Goal: Information Seeking & Learning: Check status

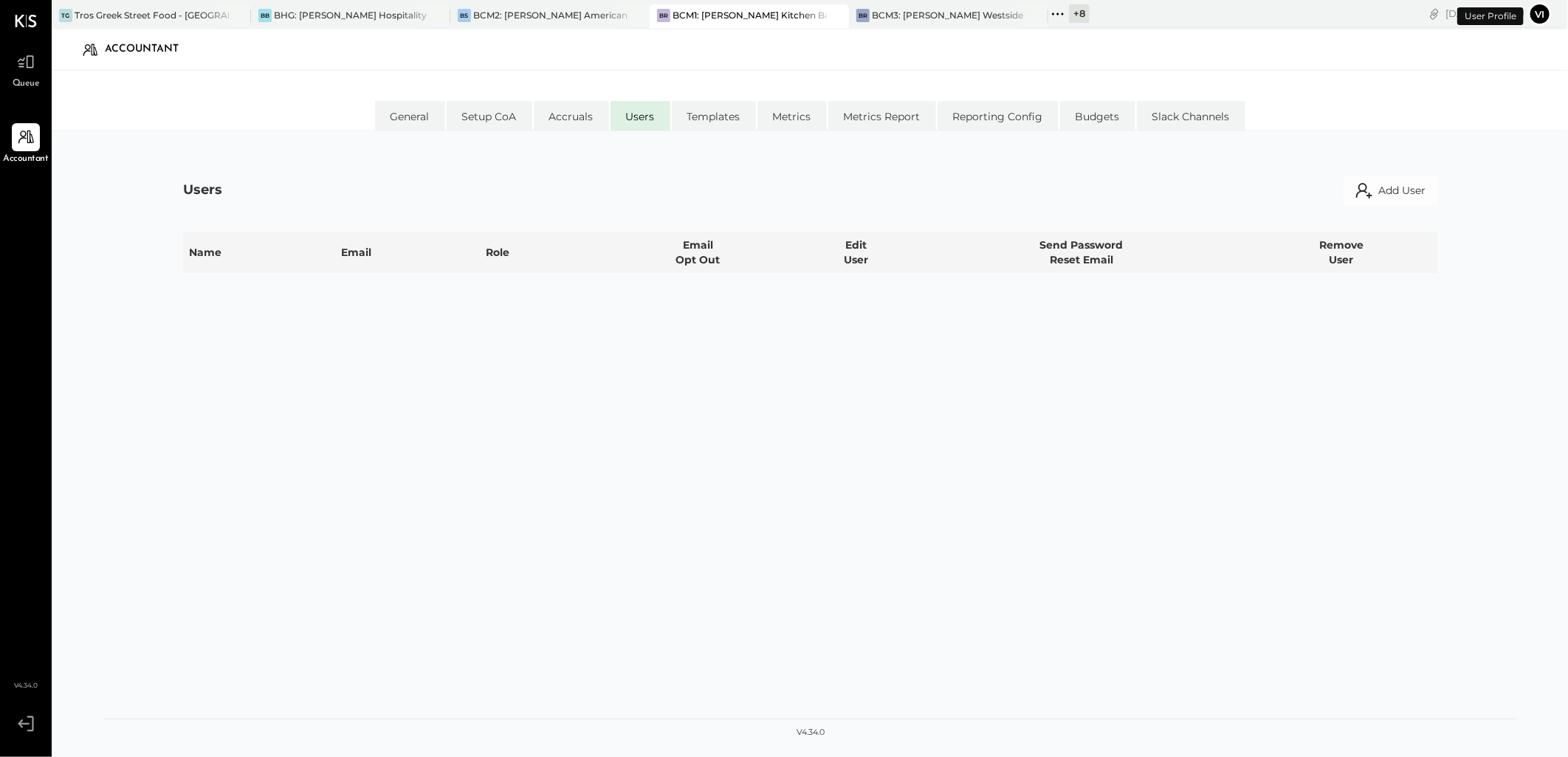
select select "**********"
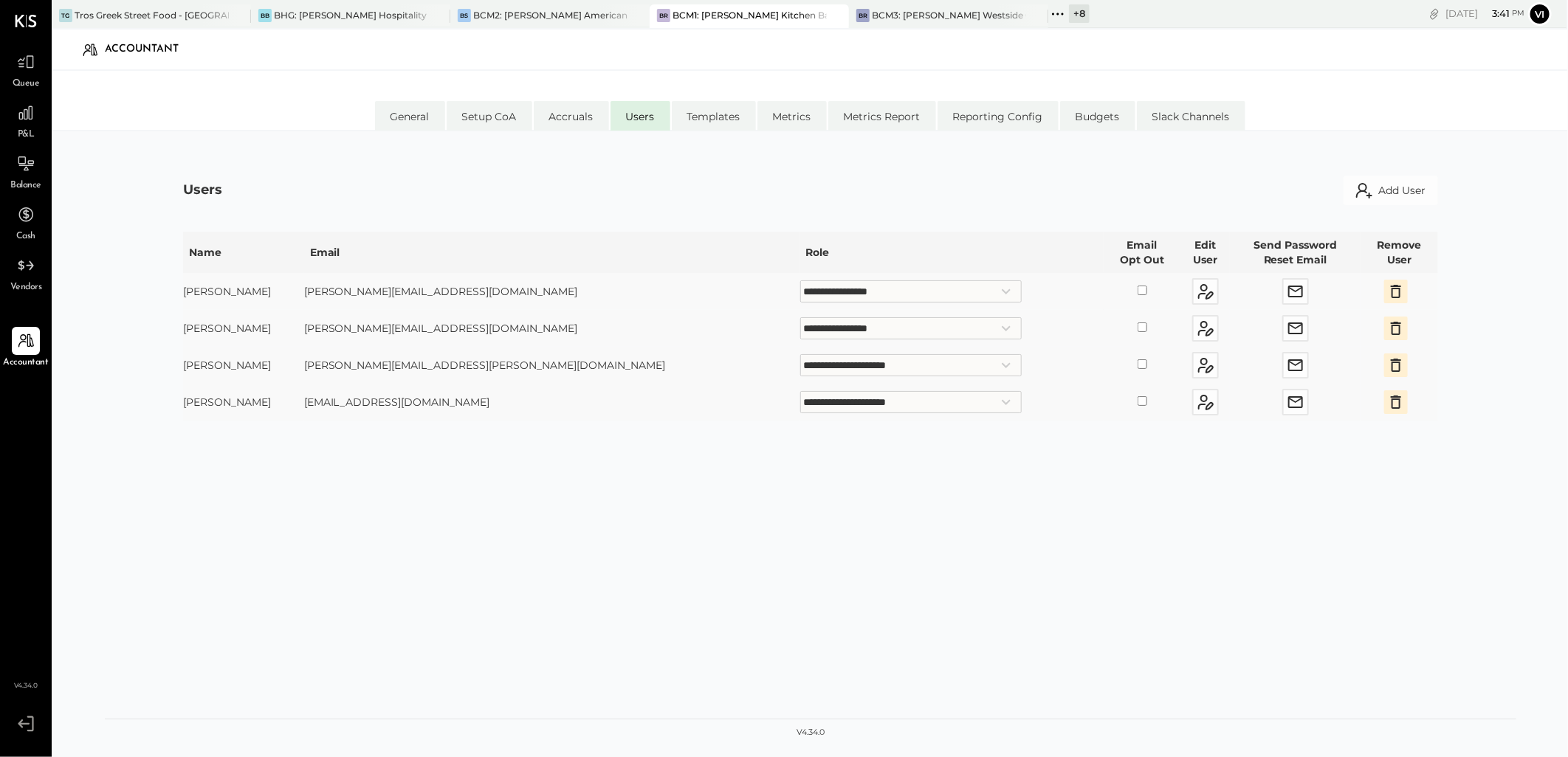
click at [20, 76] on div "Queue" at bounding box center [26, 69] width 28 height 43
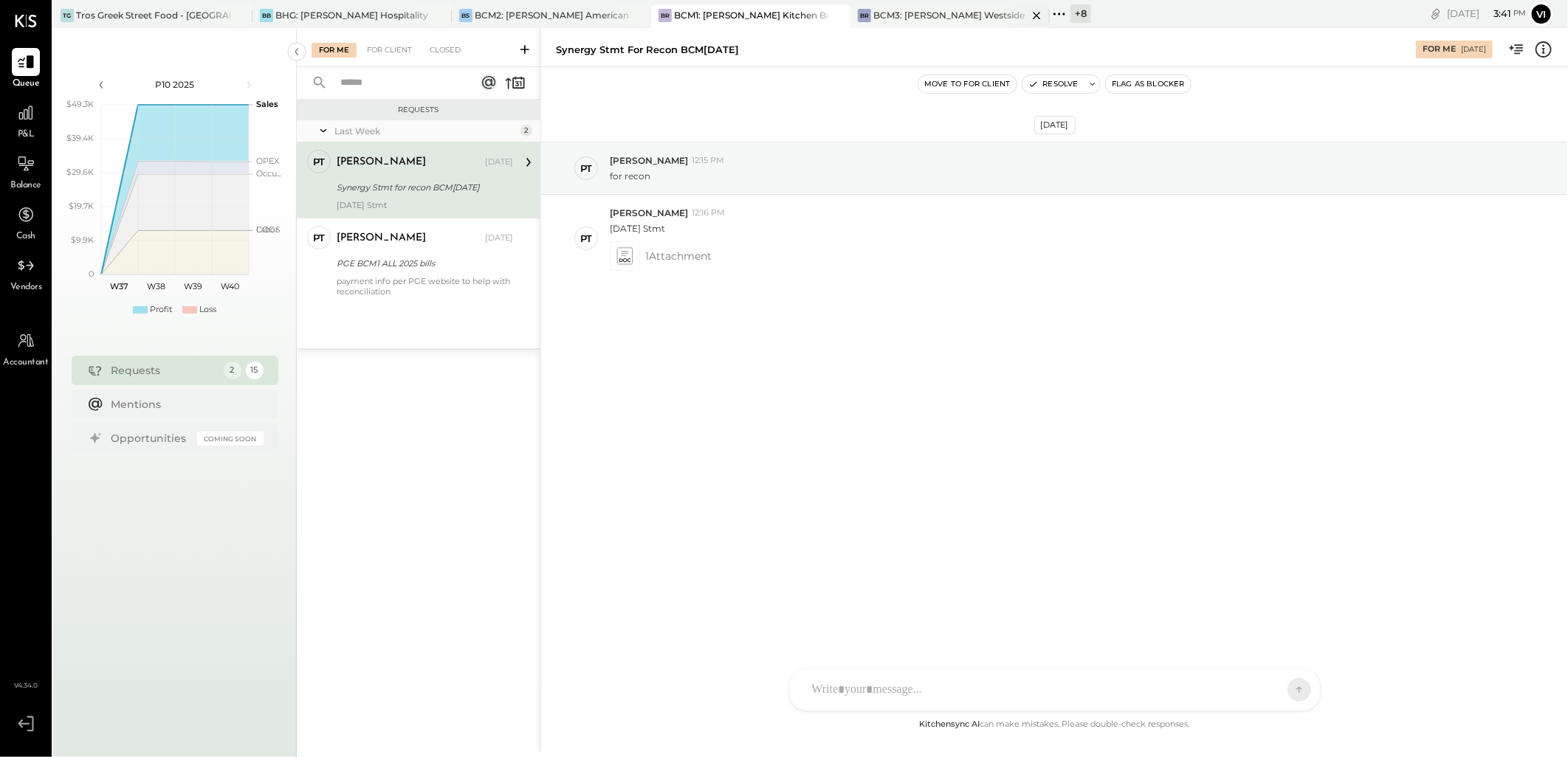
click at [933, 25] on div "BR BCM3: [PERSON_NAME] Westside Grill" at bounding box center [949, 17] width 199 height 24
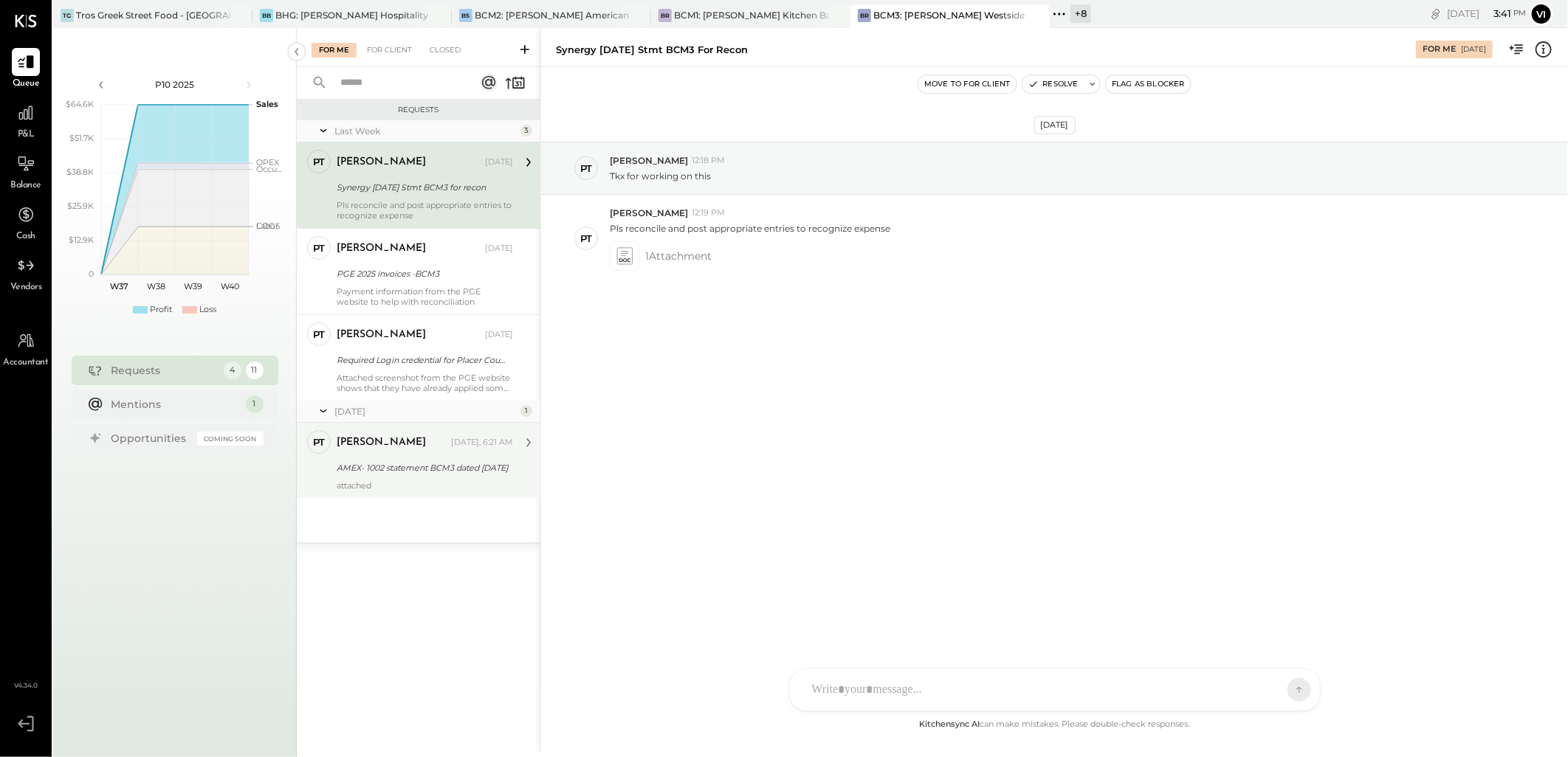
click at [445, 459] on div "AMEX- 1002 statement BCM3 dated [DATE]" at bounding box center [422, 468] width 172 height 17
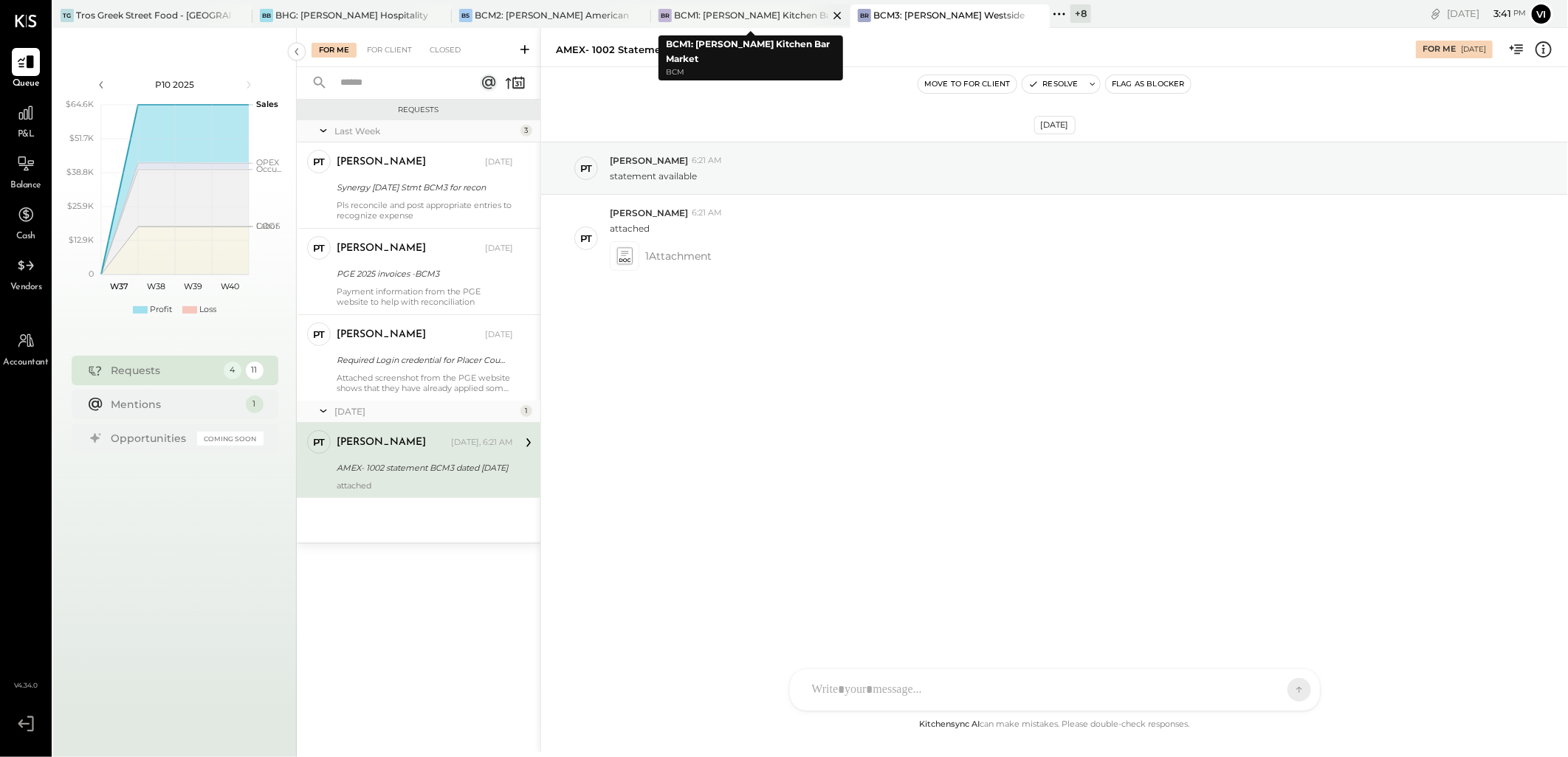
click at [734, 20] on div "BCM1: [PERSON_NAME] Kitchen Bar Market" at bounding box center [751, 16] width 154 height 13
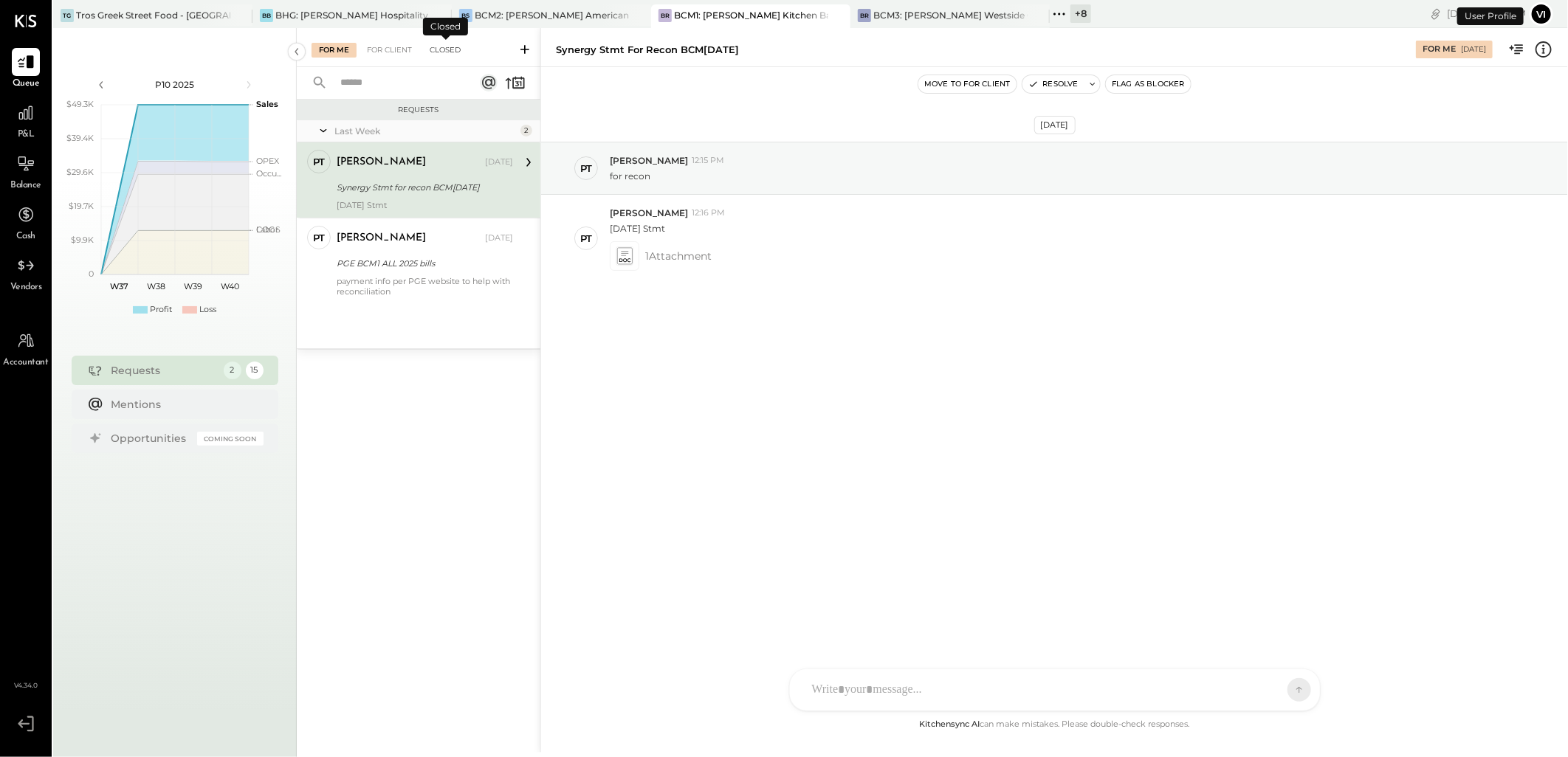
click at [449, 47] on div "Closed" at bounding box center [446, 51] width 46 height 15
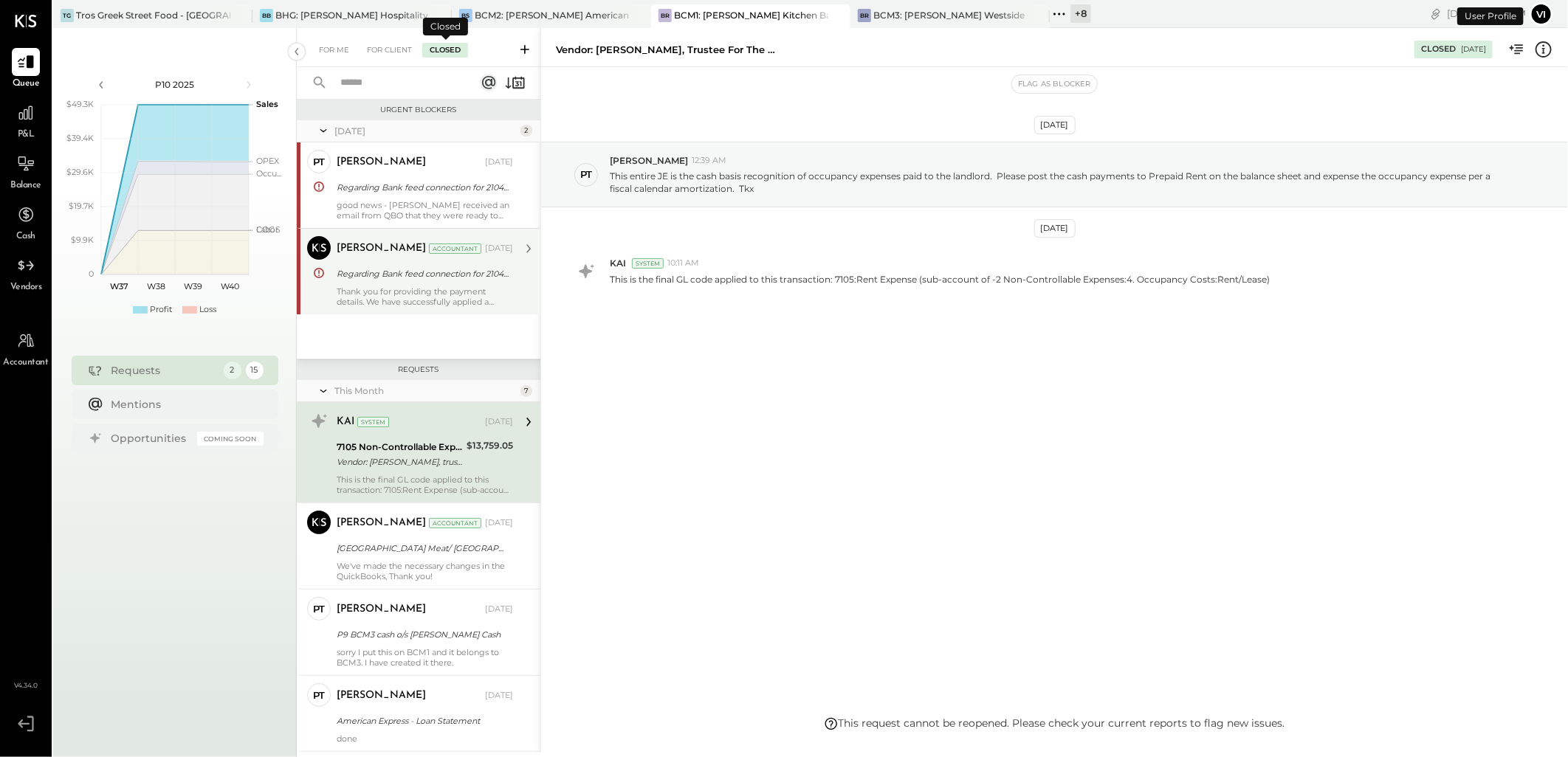
scroll to position [26, 0]
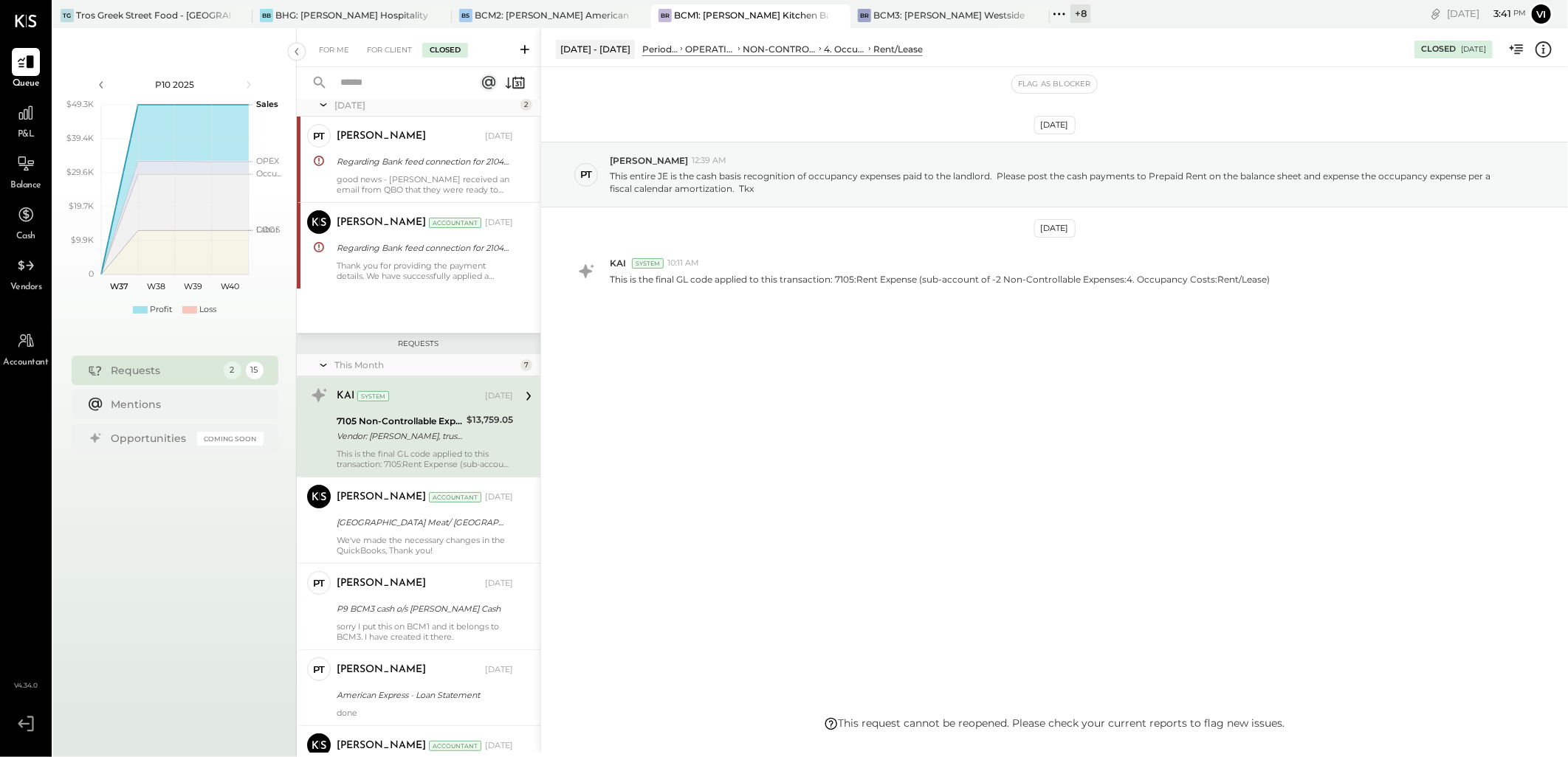
click at [415, 92] on input "text" at bounding box center [398, 83] width 133 height 25
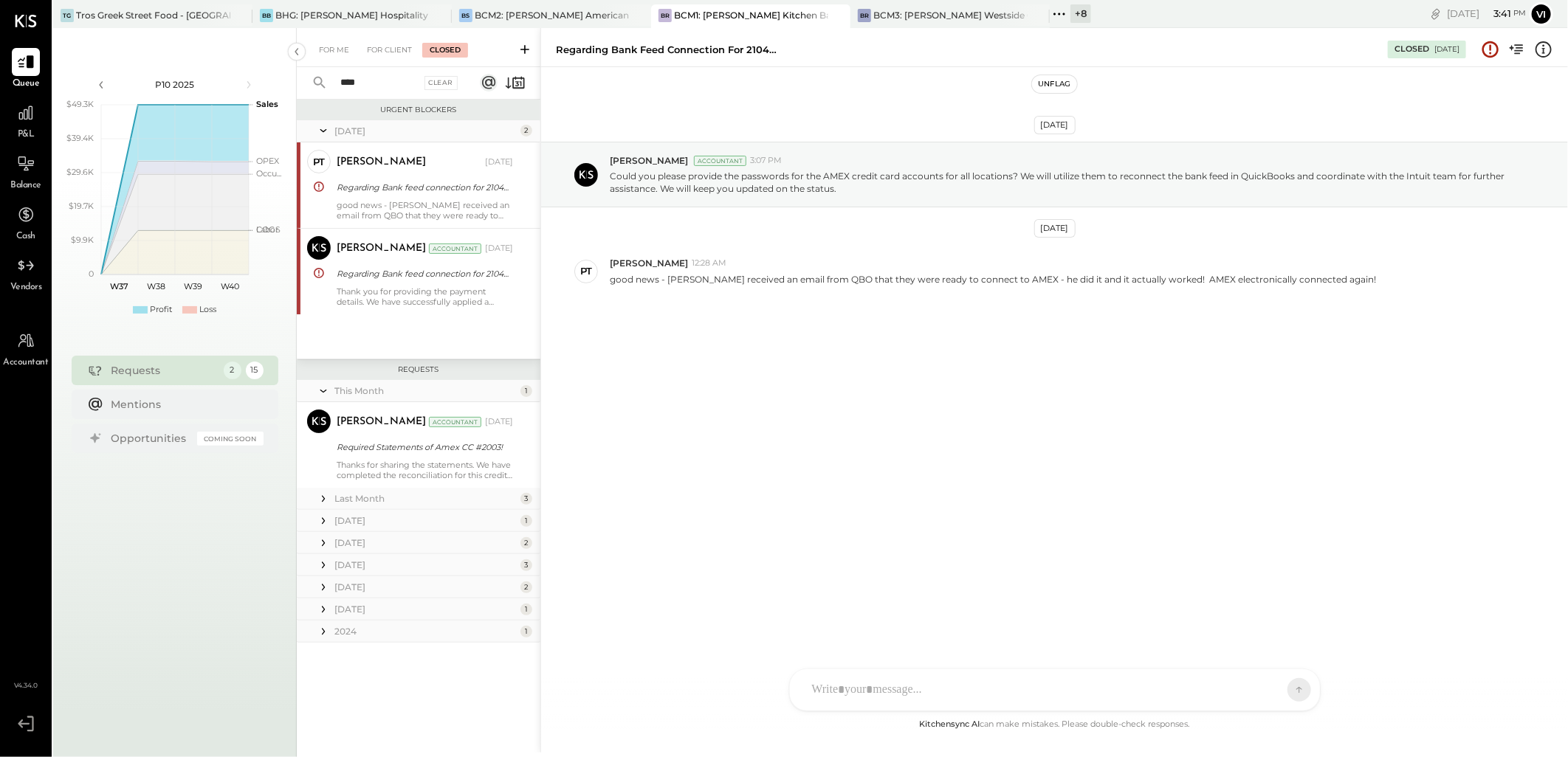
click at [403, 85] on input "****" at bounding box center [376, 83] width 89 height 25
type input "****"
click at [423, 218] on div "good news - [PERSON_NAME] received an email from QBO that they were ready to co…" at bounding box center [425, 210] width 176 height 20
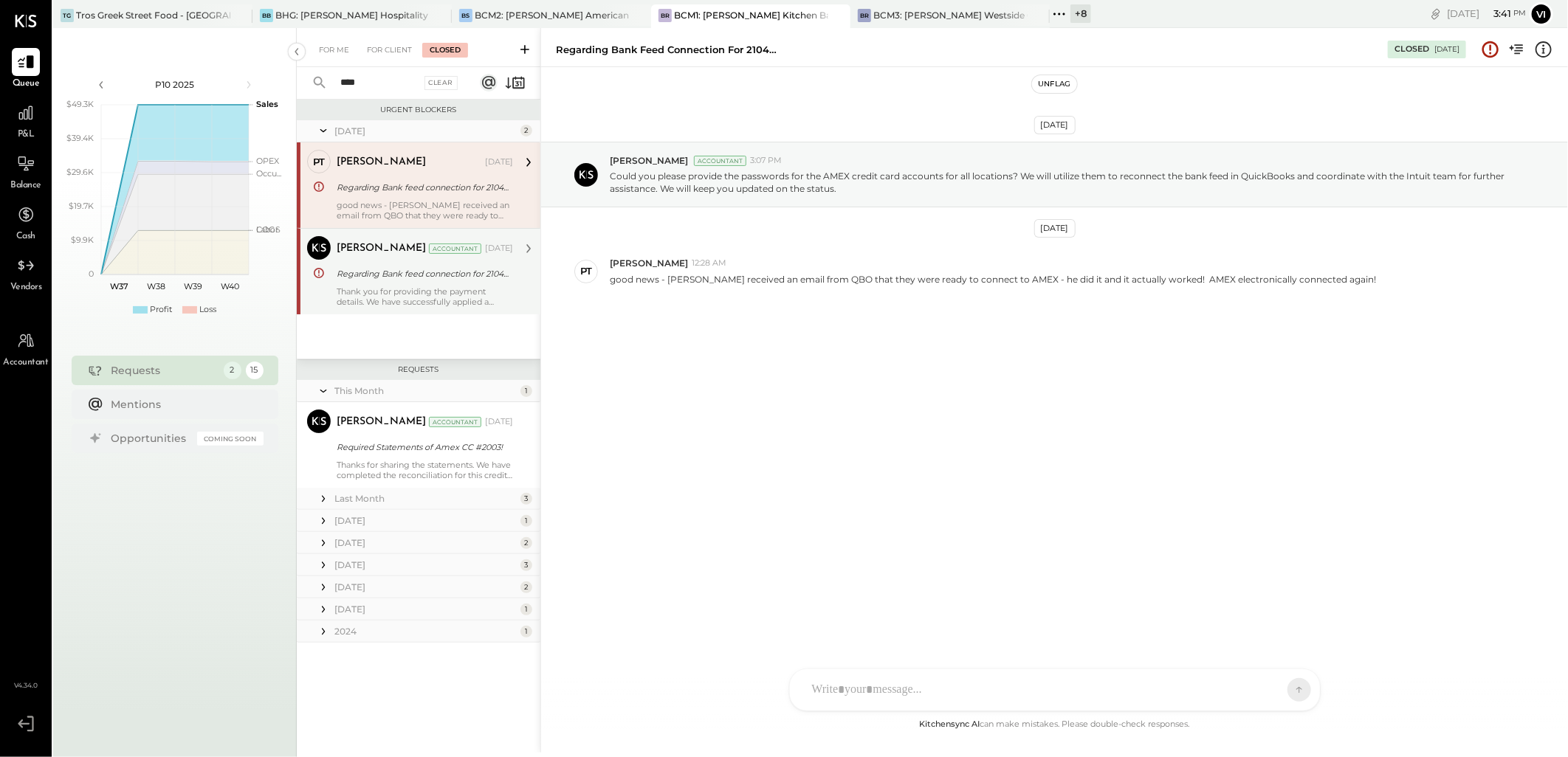
click at [409, 305] on div "Thank you for providing the payment details. We have successfully applied a pay…" at bounding box center [425, 297] width 176 height 20
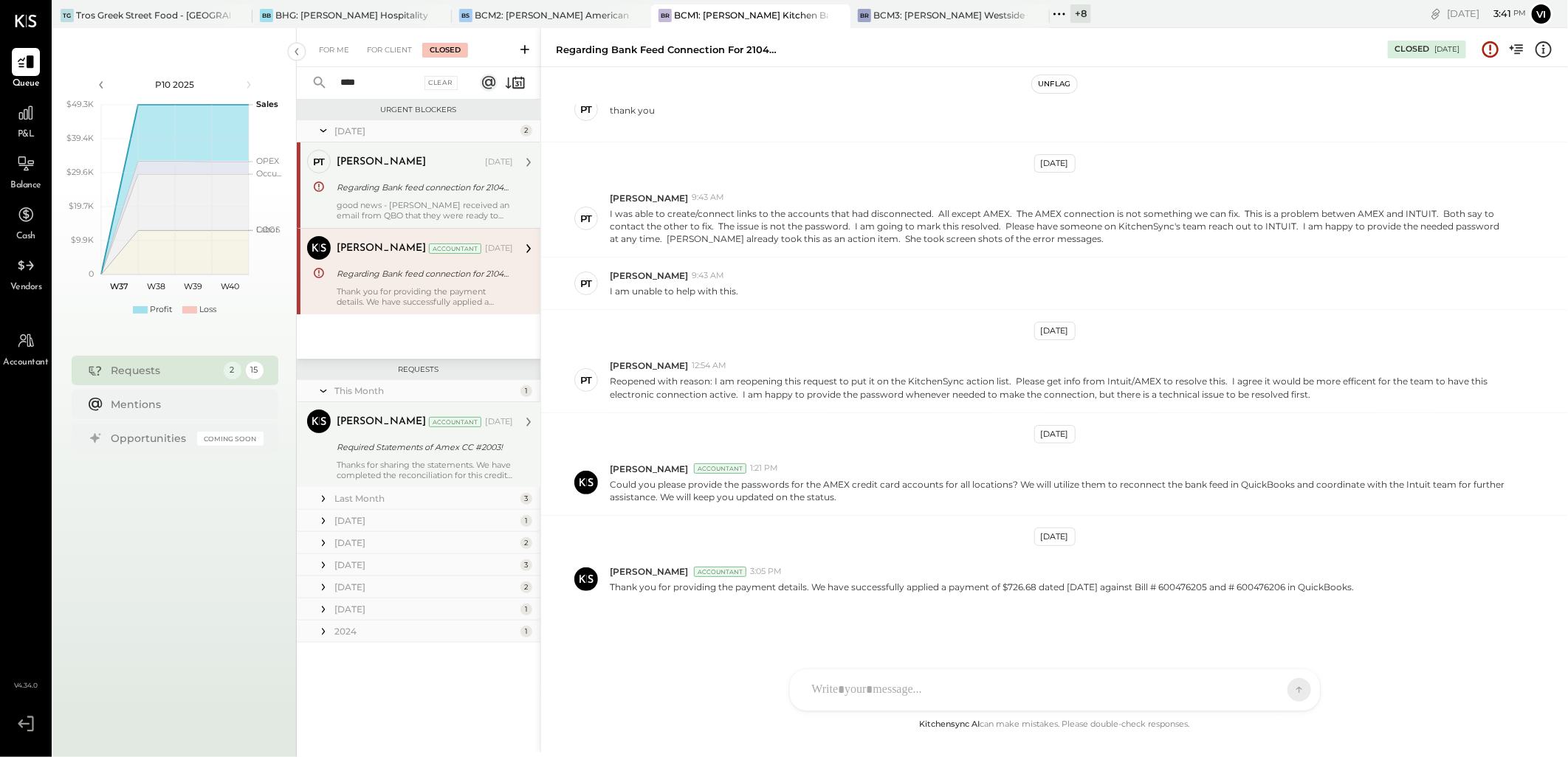
click at [440, 458] on div "[PERSON_NAME] Accountant [DATE] Required Statements of Amex CC #2003! Thanks fo…" at bounding box center [425, 445] width 176 height 71
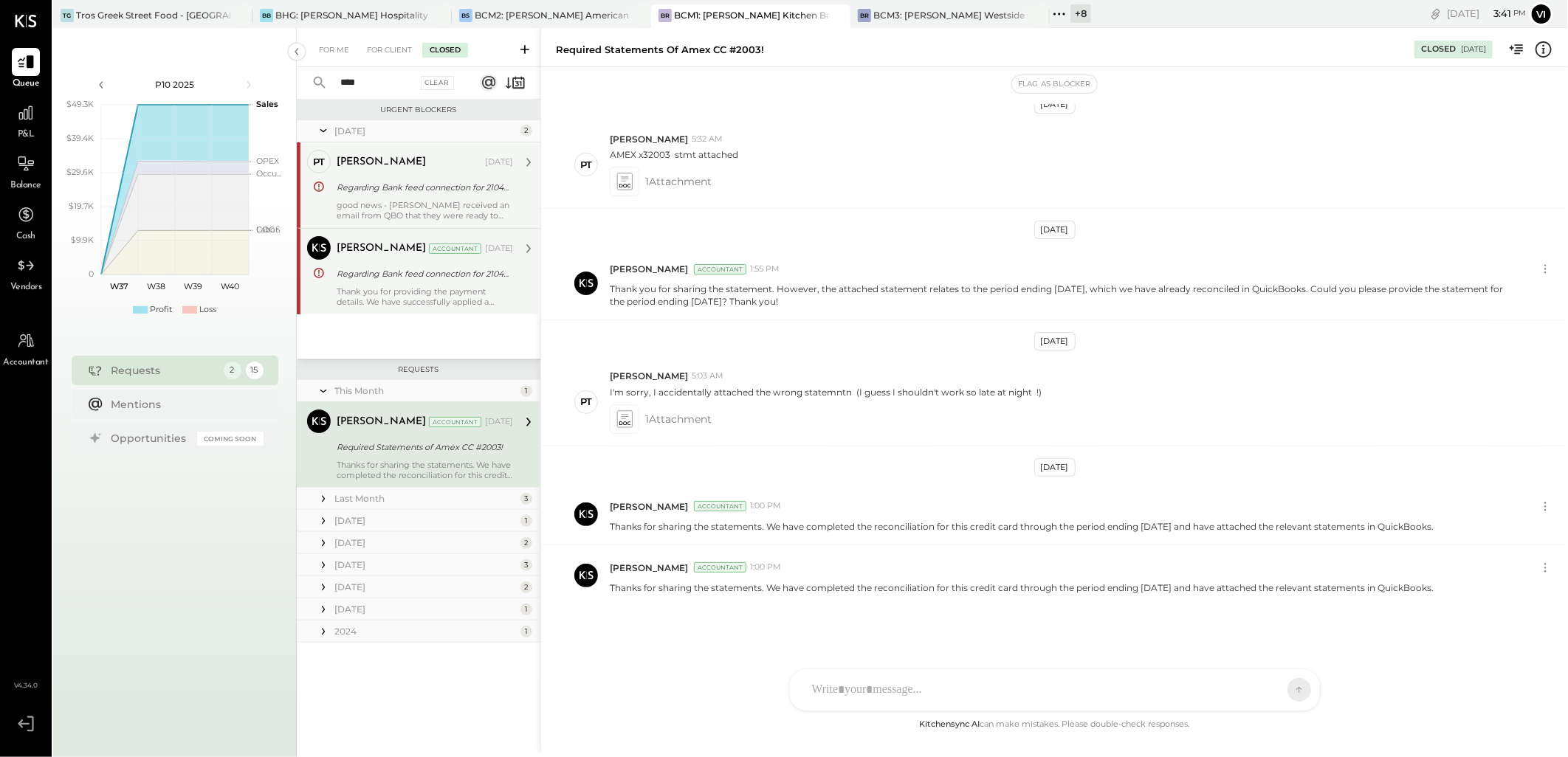
click at [327, 500] on icon at bounding box center [324, 499] width 15 height 15
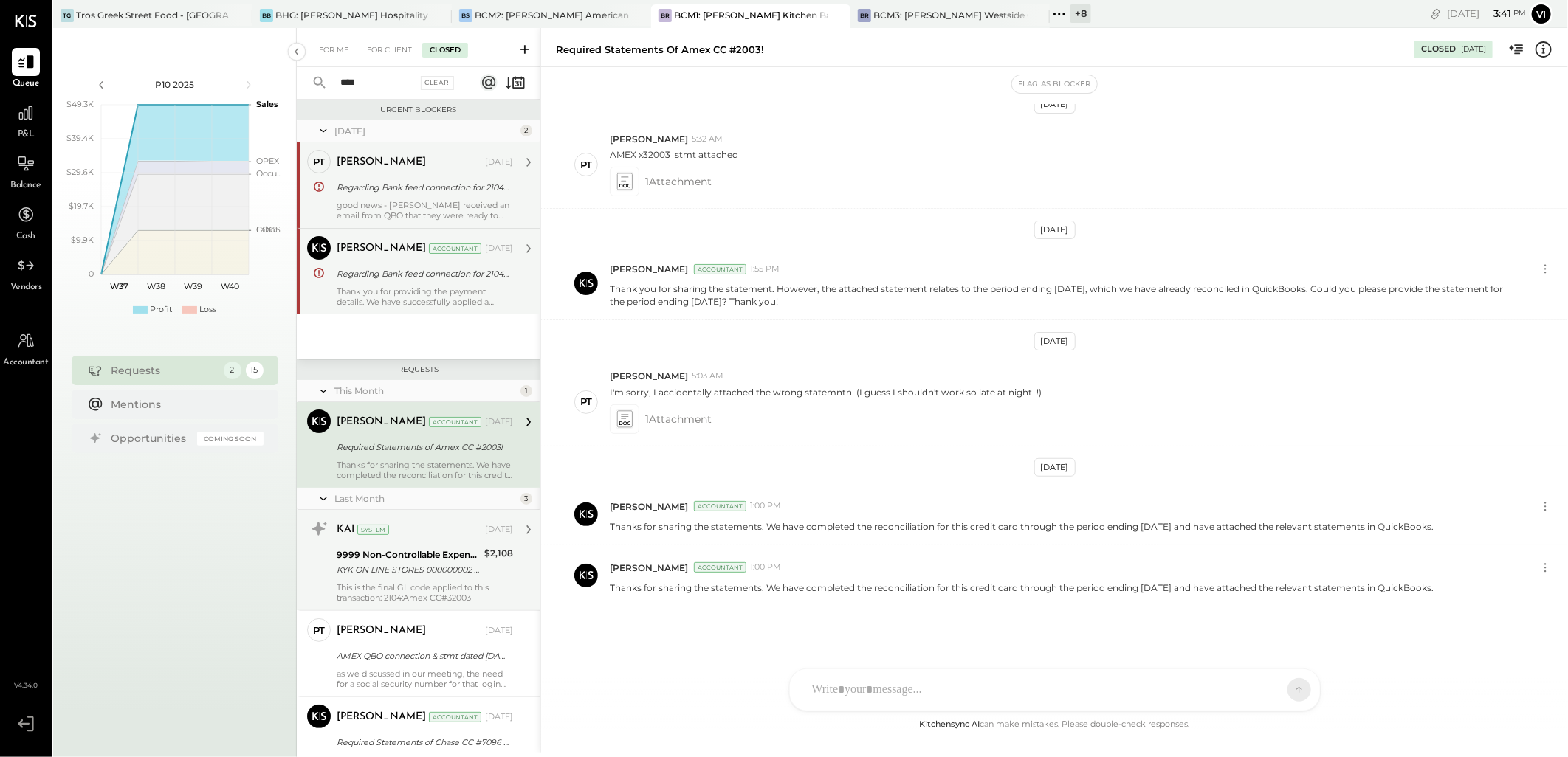
click at [396, 576] on div "KYK ON LINE STORES 000000002 [GEOGRAPHIC_DATA]" at bounding box center [408, 570] width 143 height 15
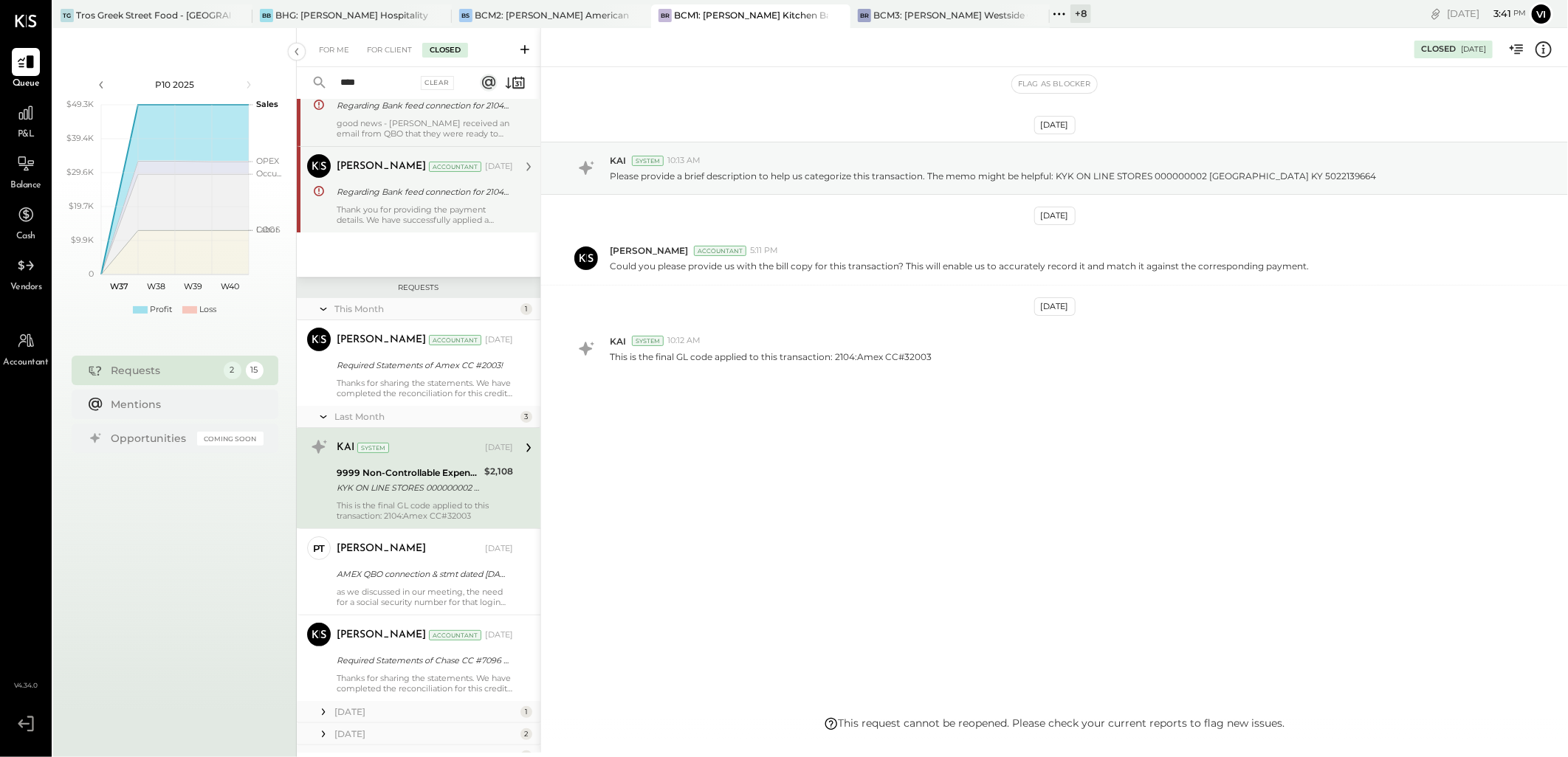
scroll to position [208, 0]
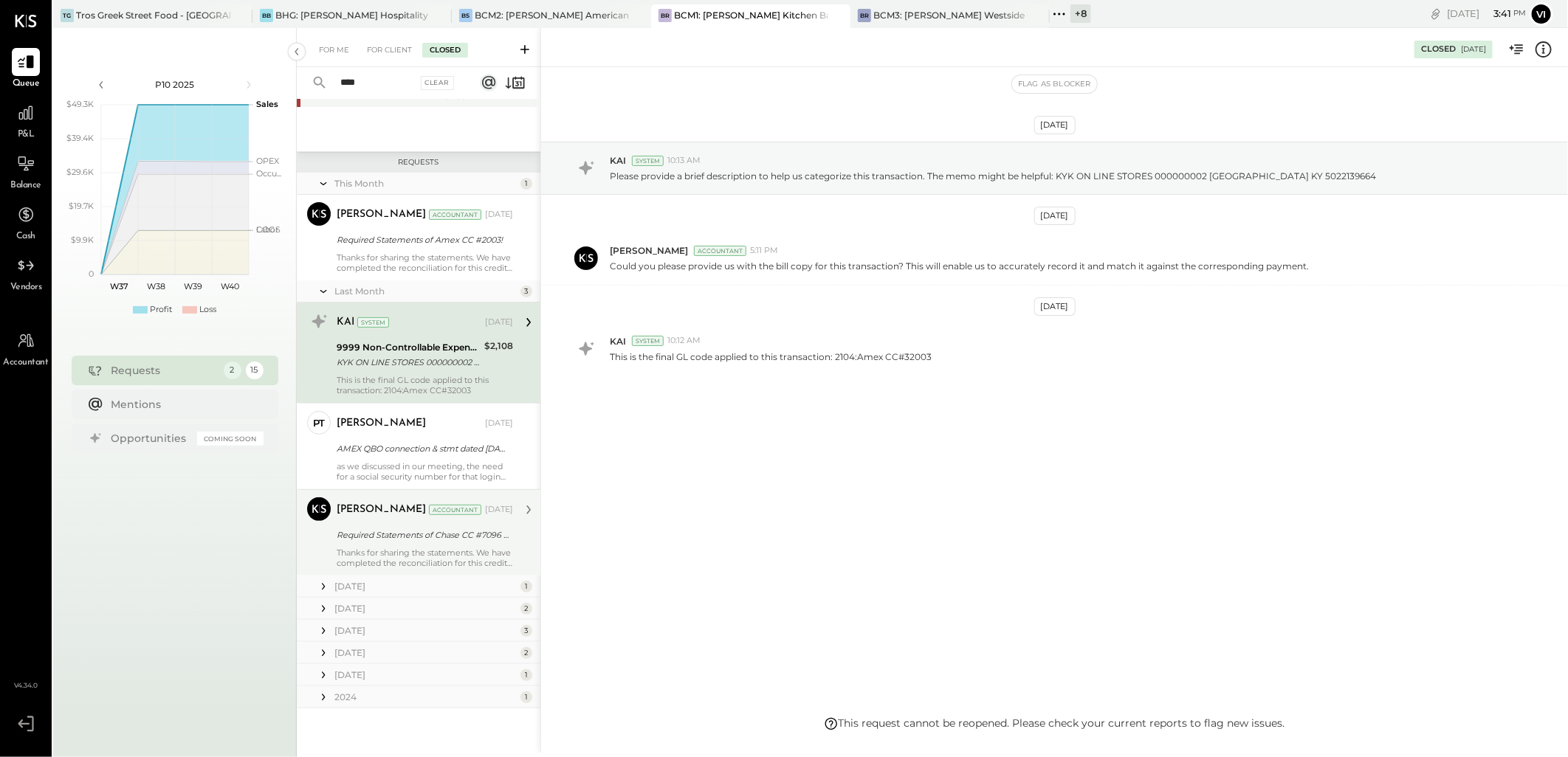
click at [410, 527] on div "Required Statements of Chase CC #7096 and Amex CC #2003 for the period of [DATE…" at bounding box center [422, 535] width 172 height 15
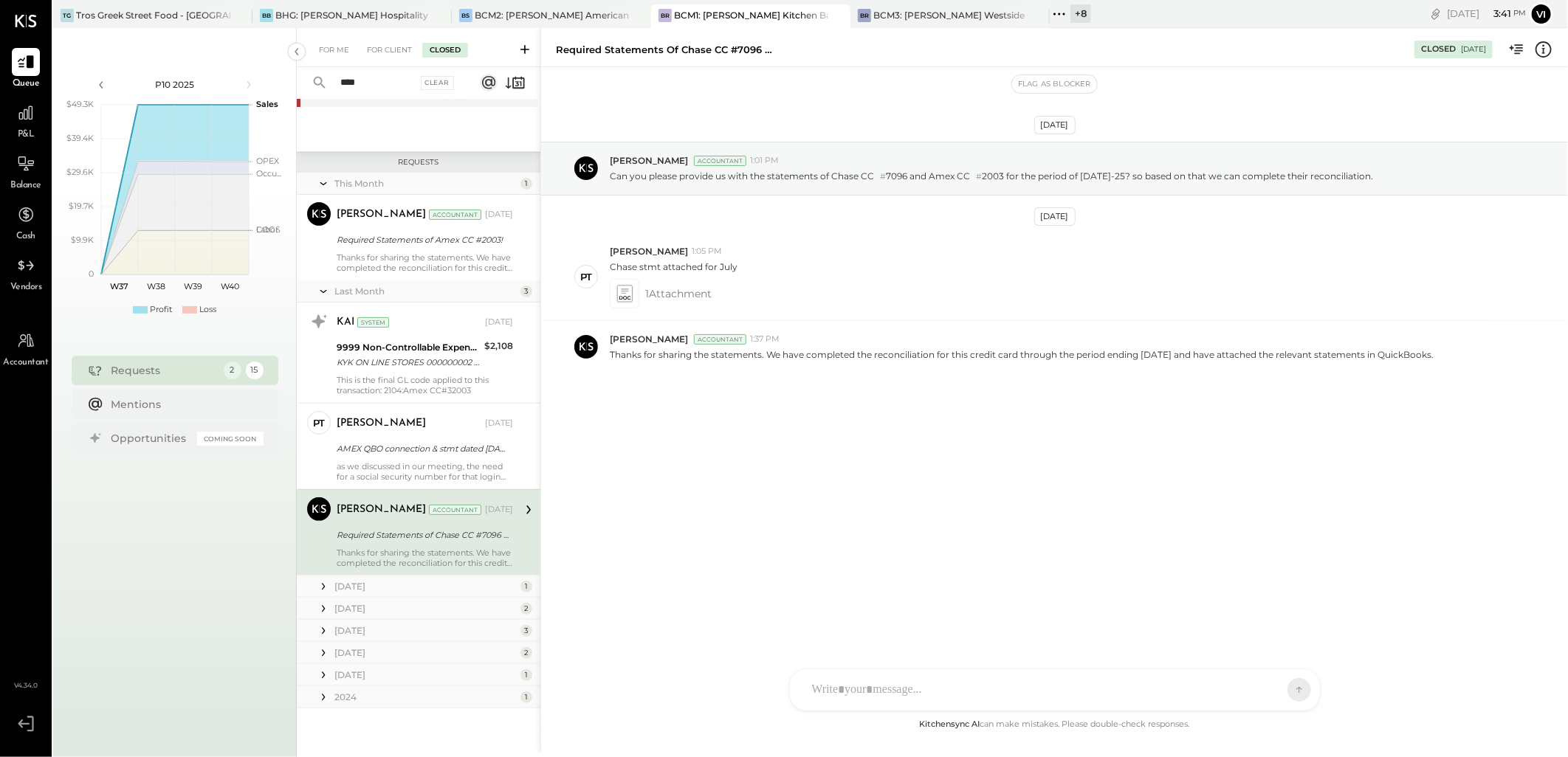
click at [619, 40] on div "Required Statements of Chase CC #7096 and Amex CC #2003 for the period of [DATE…" at bounding box center [1054, 47] width 1027 height 29
copy div "Required Statements of Chase CC #7096 and Amex CC #2003 for the period of [DATE…"
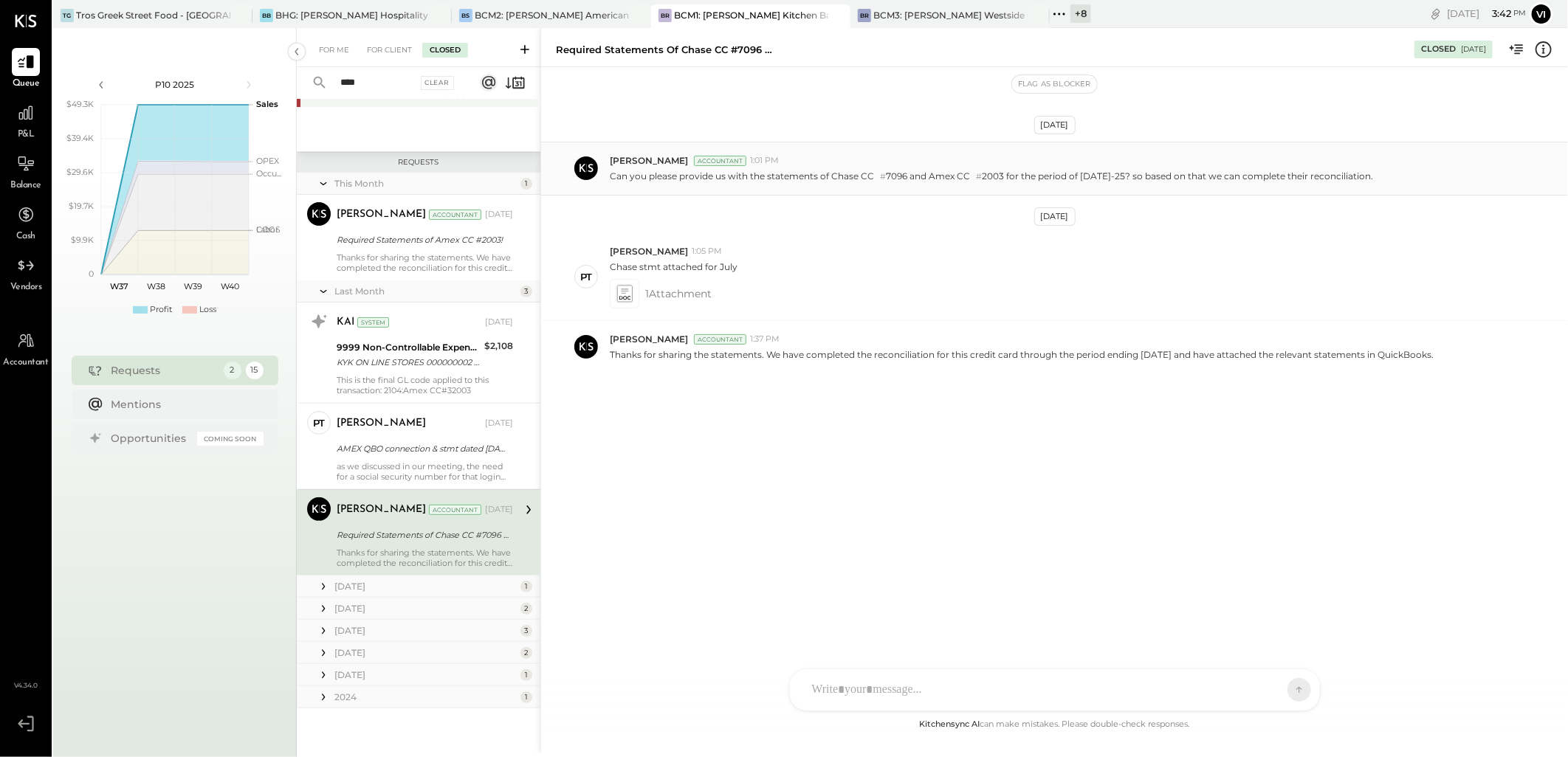
click at [674, 187] on div "[PERSON_NAME] Accountant 1:01 PM Can you please provide us with the statements …" at bounding box center [1054, 168] width 1027 height 54
click at [673, 187] on div "[PERSON_NAME] Accountant 1:01 PM Can you please provide us with the statements …" at bounding box center [1054, 168] width 1027 height 54
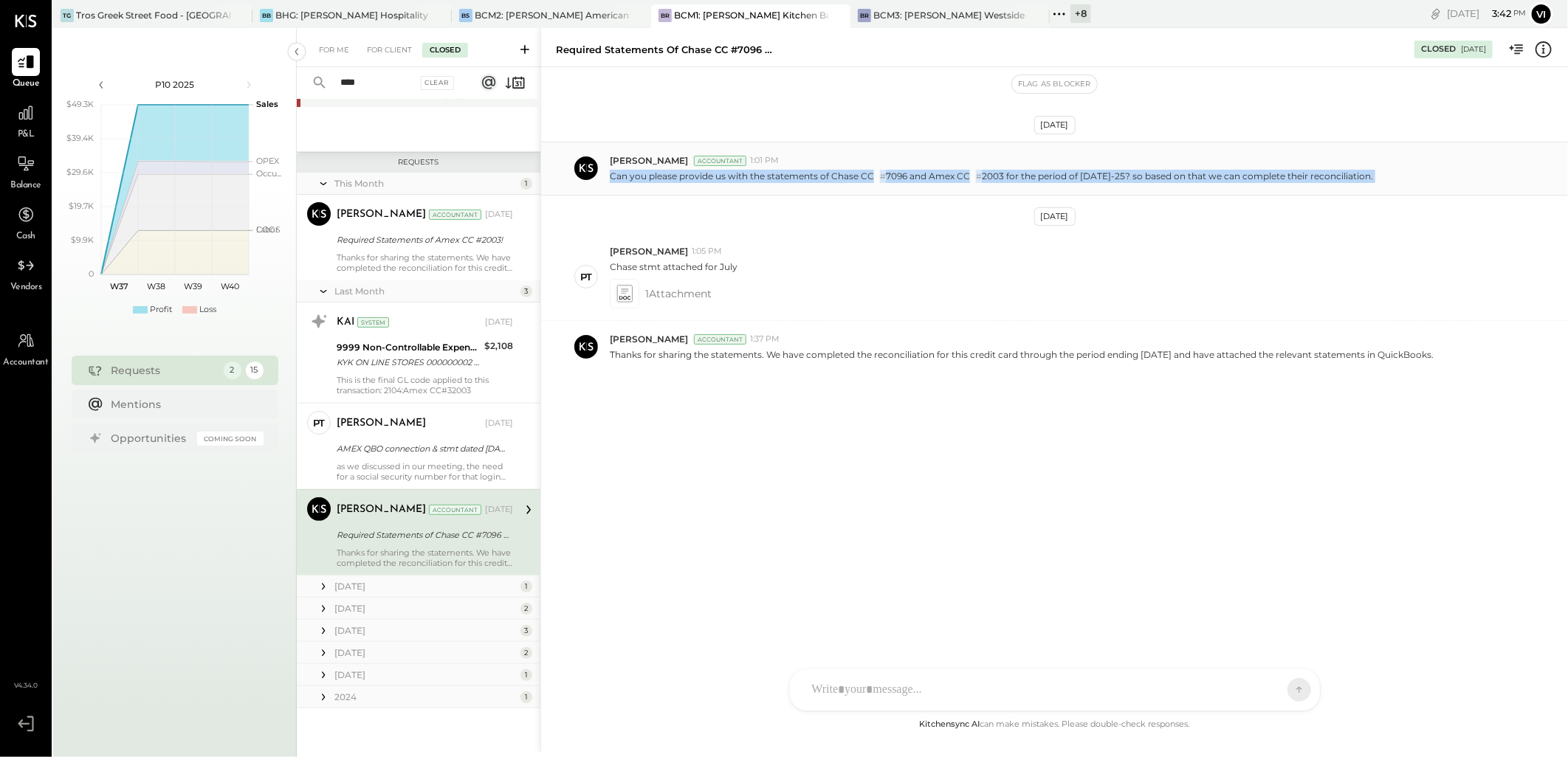
click at [673, 187] on div "[PERSON_NAME] Accountant 1:01 PM Can you please provide us with the statements …" at bounding box center [1054, 168] width 1027 height 54
copy p "Can you please provide us with the statements of Chase CC # 7096 and Amex CC # …"
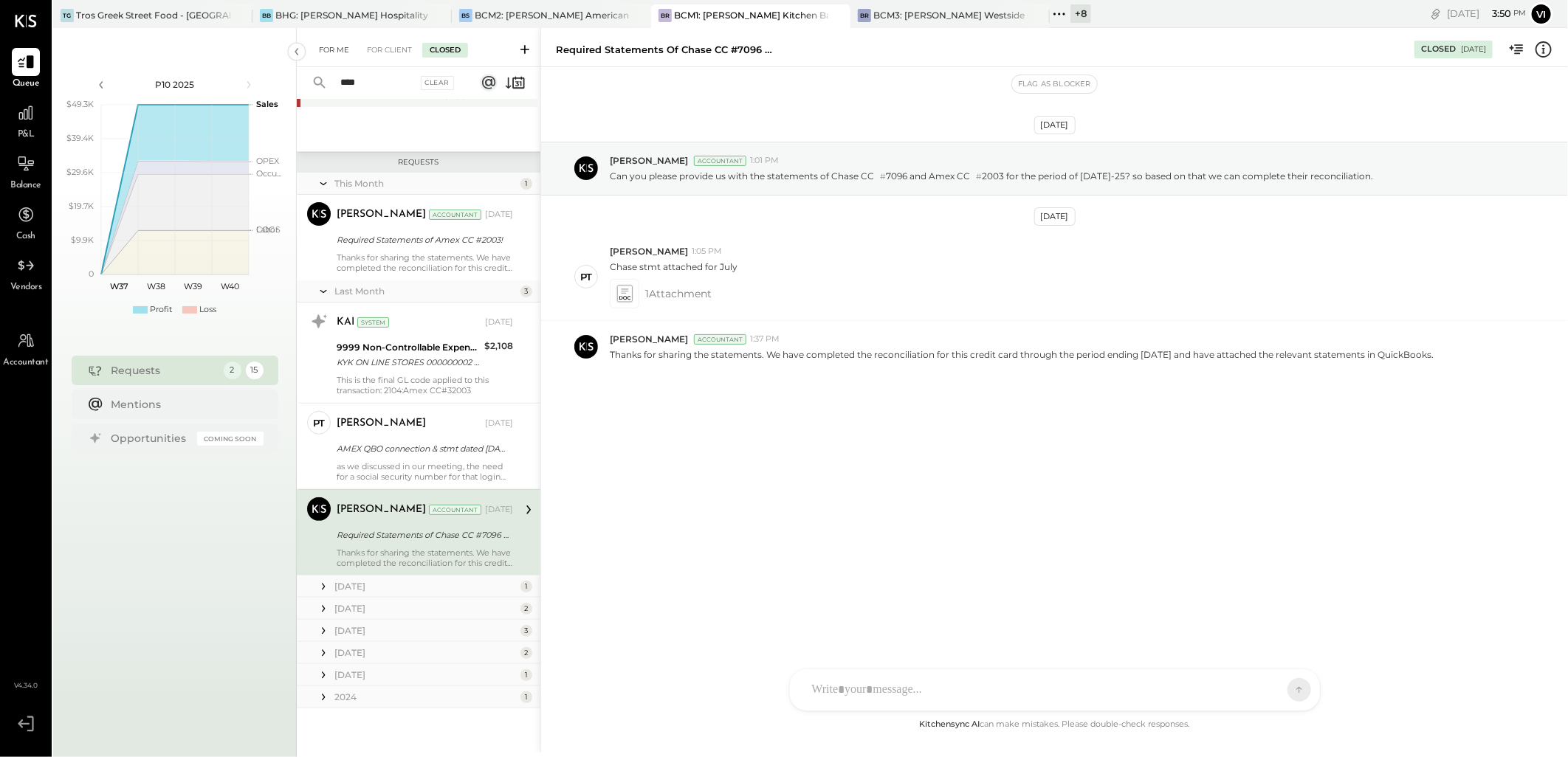
click at [331, 55] on div "For Me" at bounding box center [334, 51] width 45 height 15
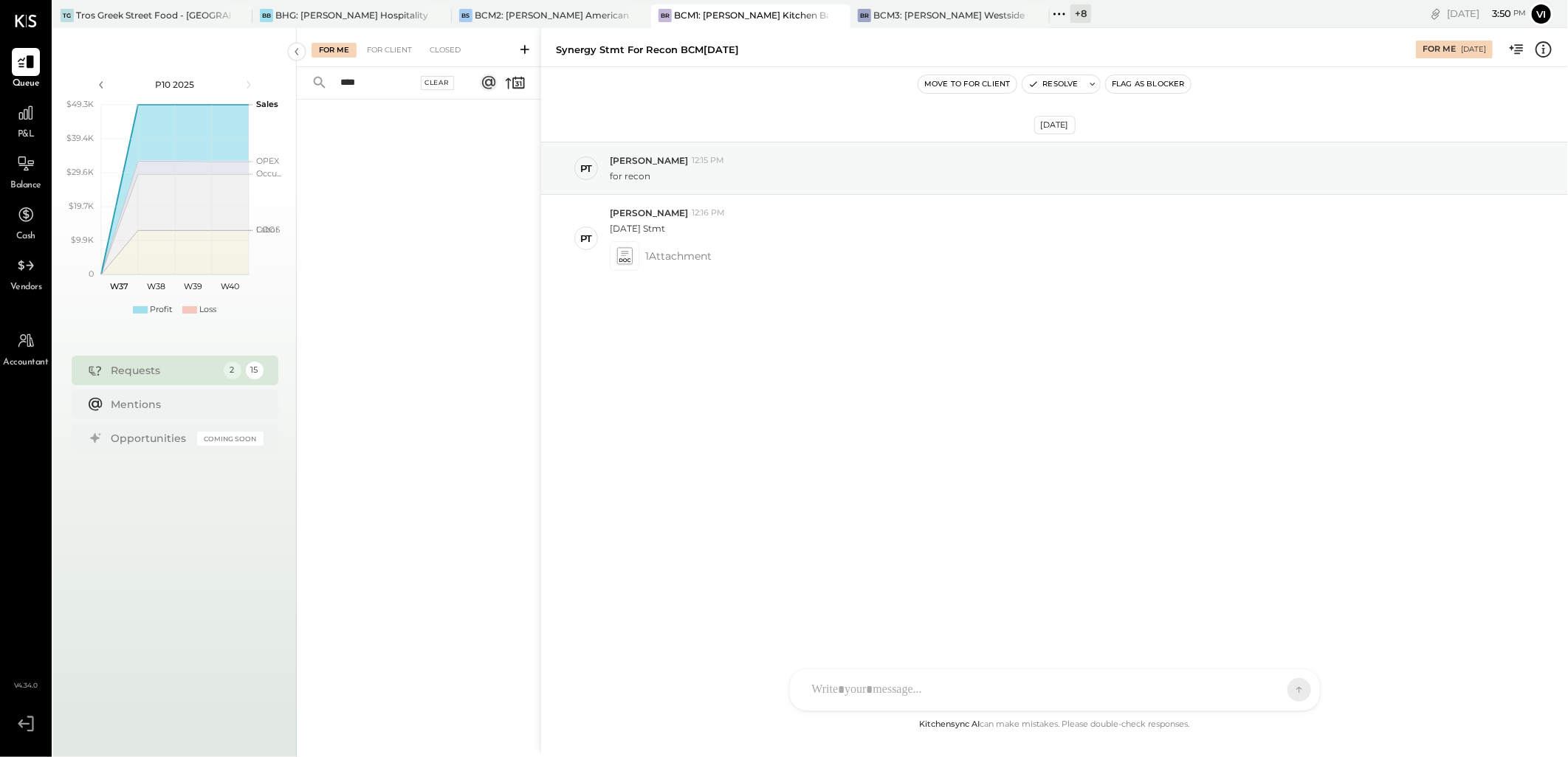
click at [443, 85] on div "Clear" at bounding box center [437, 83] width 34 height 14
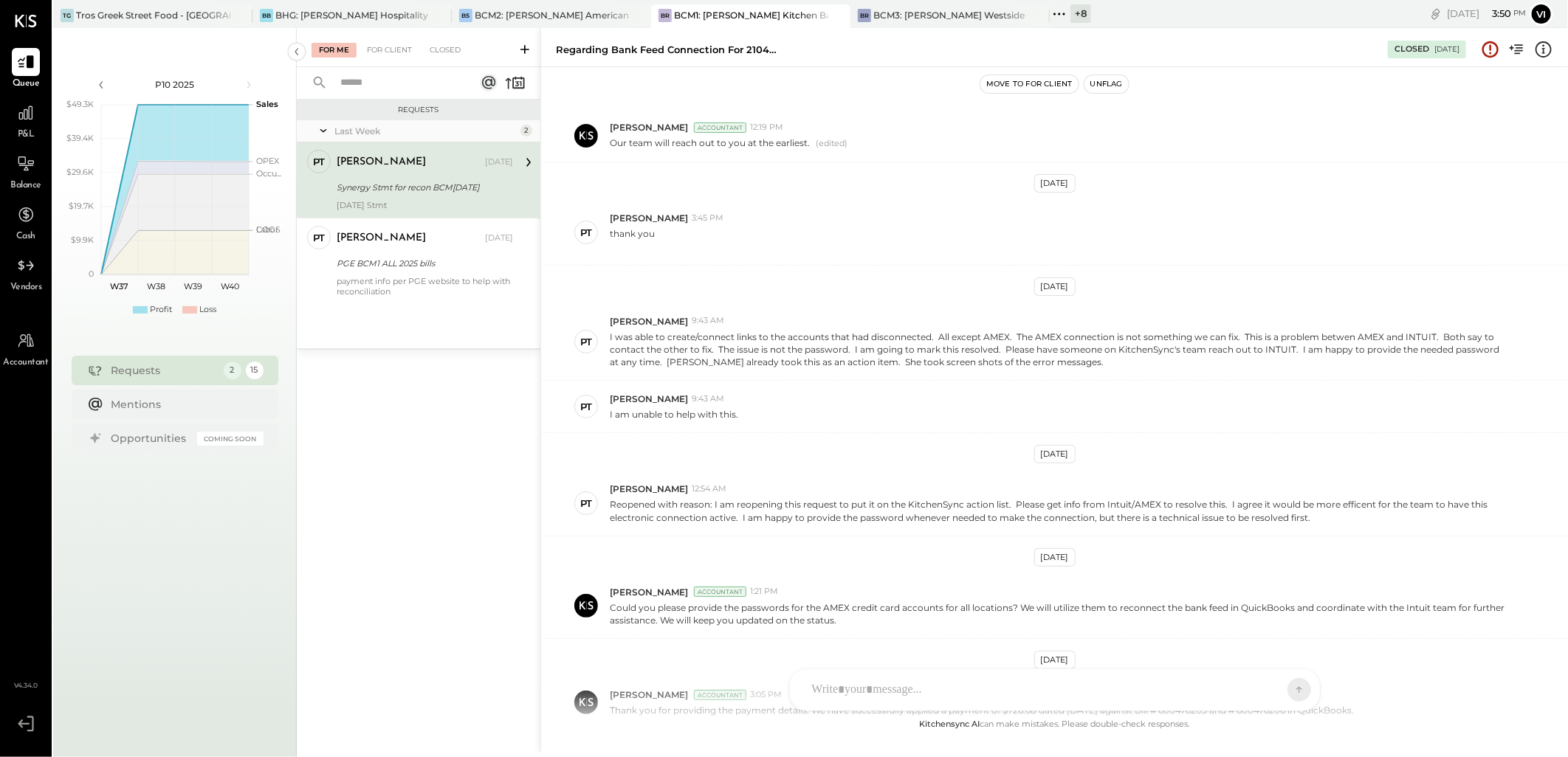
scroll to position [450, 0]
